Goal: Transaction & Acquisition: Download file/media

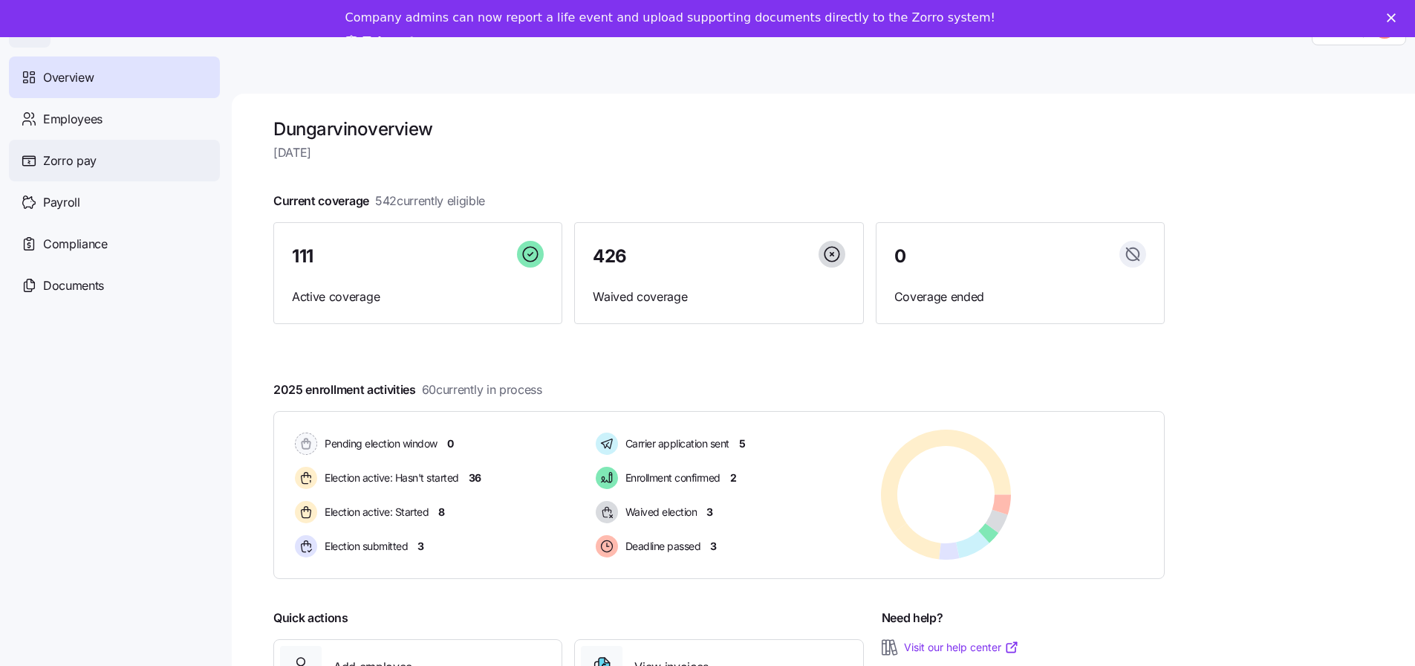
click at [131, 161] on div "Zorro pay" at bounding box center [114, 161] width 211 height 42
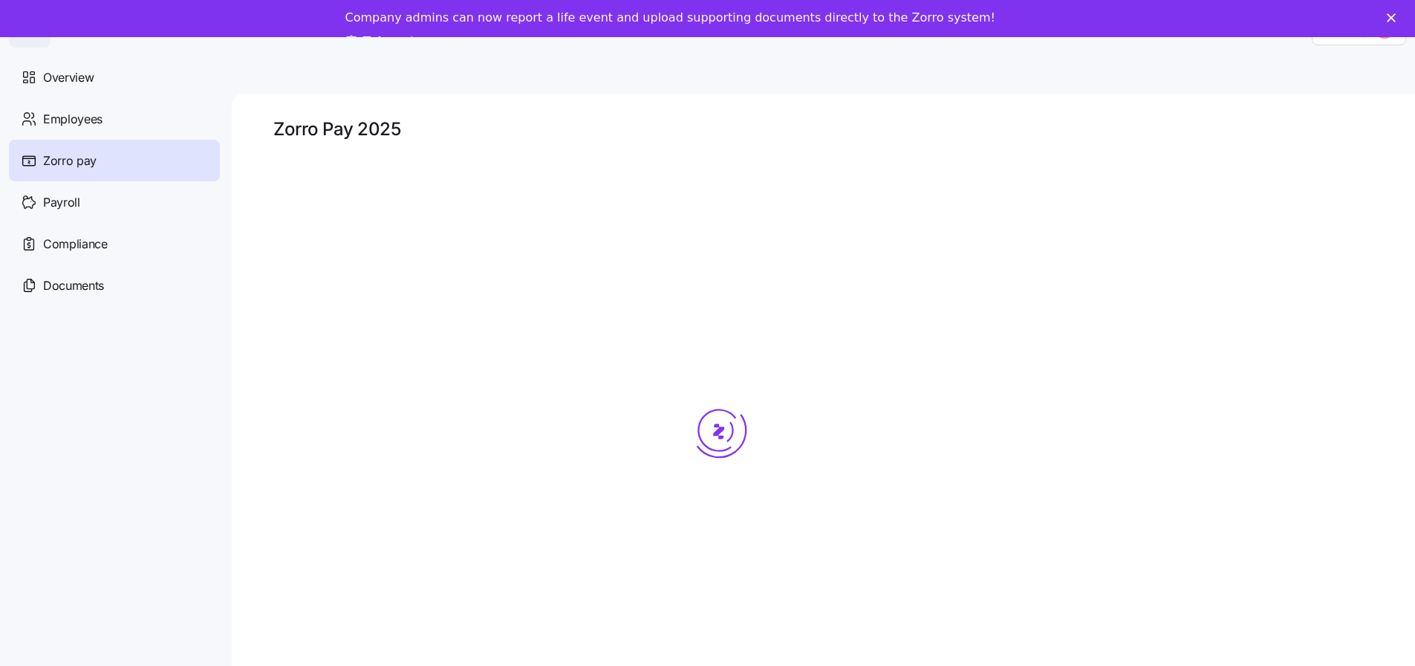
click at [86, 290] on span "Documents" at bounding box center [73, 285] width 61 height 19
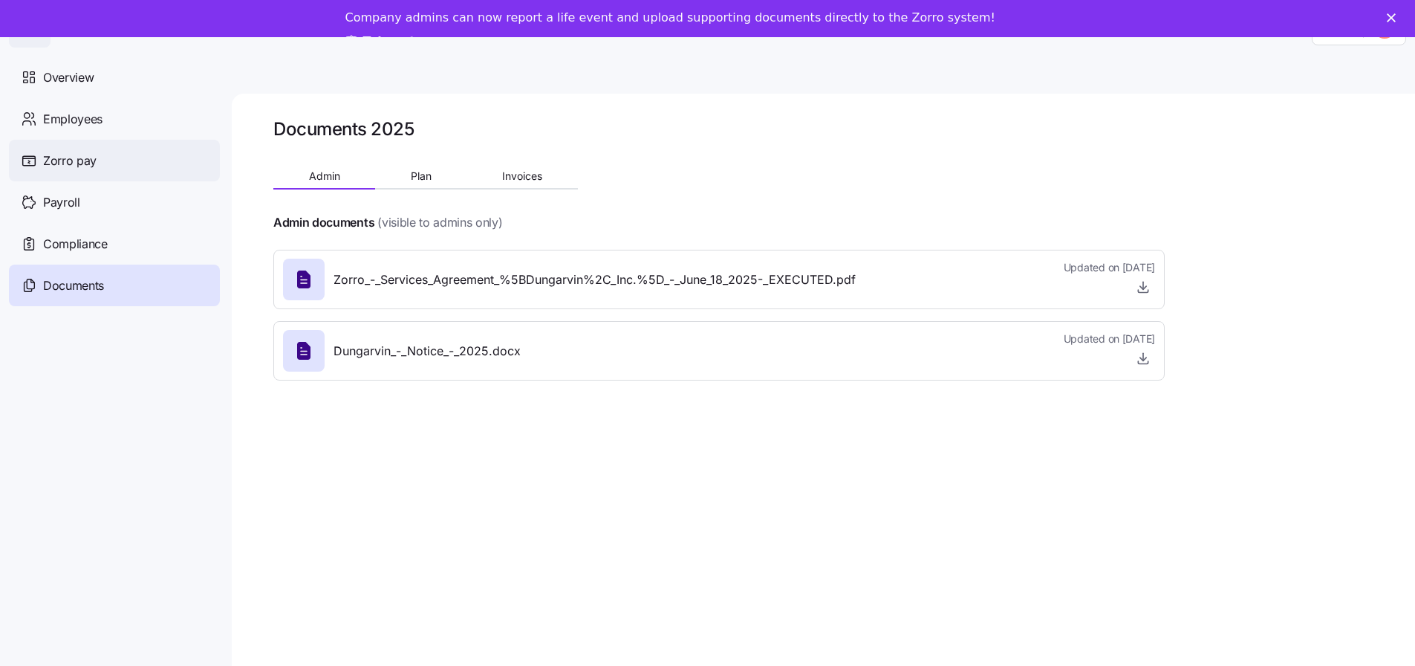
click at [80, 140] on div "Zorro pay" at bounding box center [114, 161] width 211 height 42
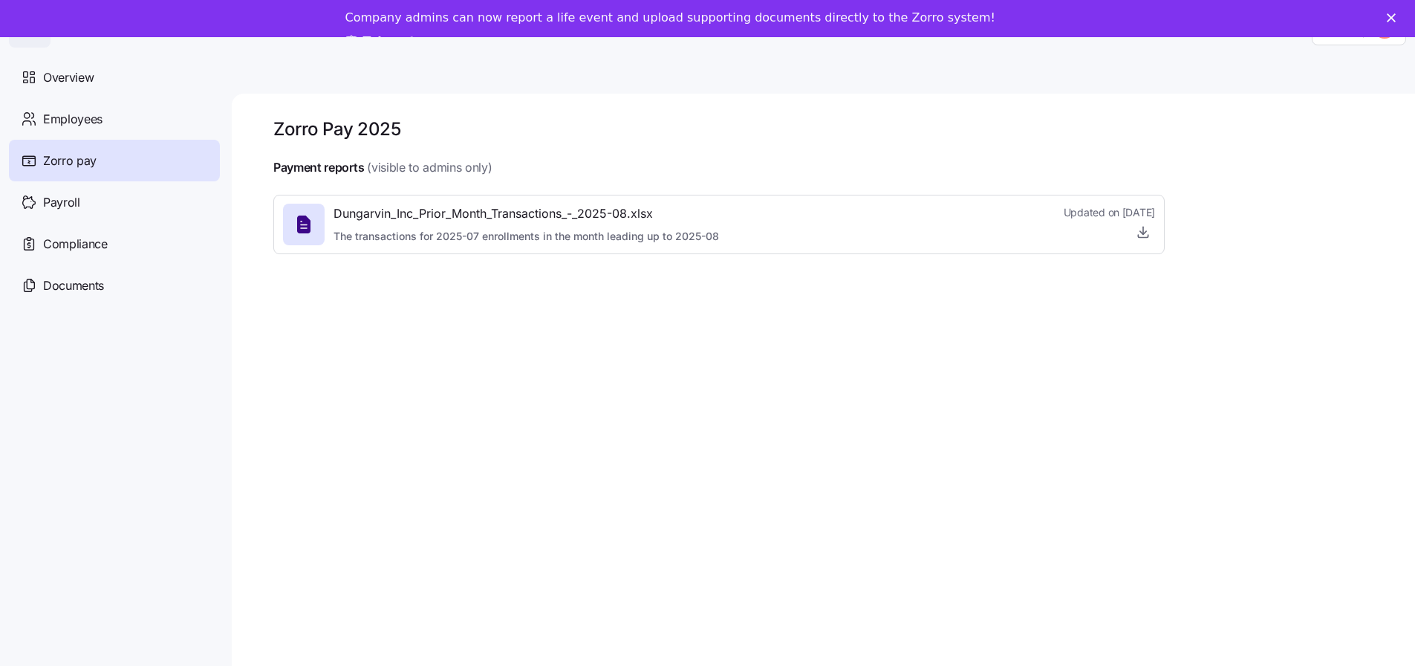
click at [582, 214] on span "Dungarvin_Inc_Prior_Month_Transactions_-_2025-08.xlsx" at bounding box center [527, 213] width 386 height 19
click at [1146, 236] on icon "button" at bounding box center [1143, 231] width 15 height 15
click at [1141, 230] on icon "button" at bounding box center [1143, 231] width 15 height 15
